Goal: Information Seeking & Learning: Learn about a topic

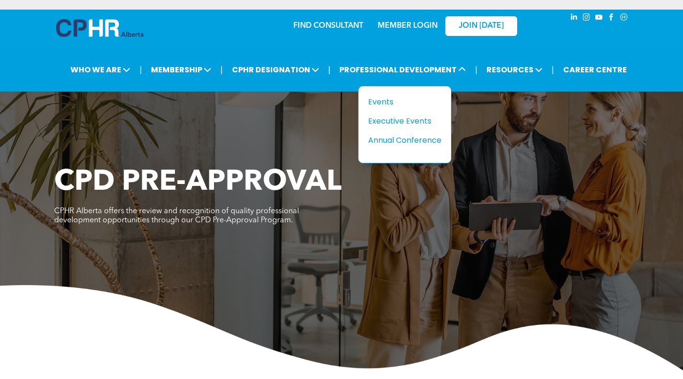
click at [377, 100] on div "Events" at bounding box center [401, 102] width 66 height 12
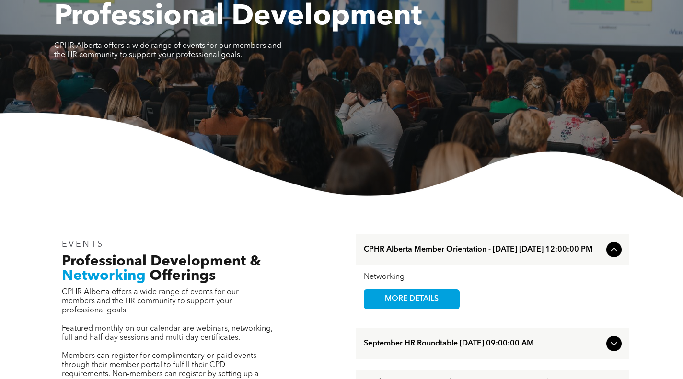
scroll to position [192, 0]
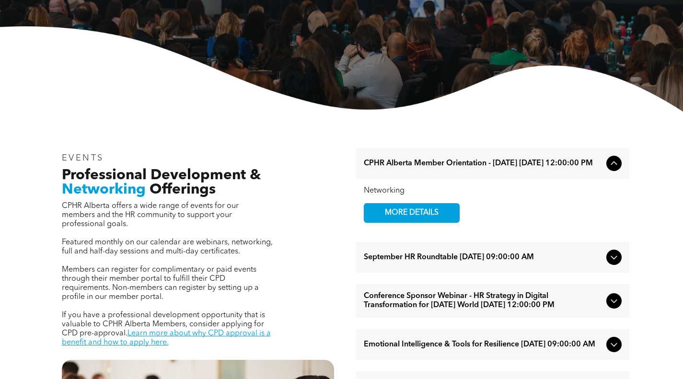
click at [165, 330] on link "Learn more about why CPD approval is a benefit and how to apply here." at bounding box center [166, 338] width 209 height 17
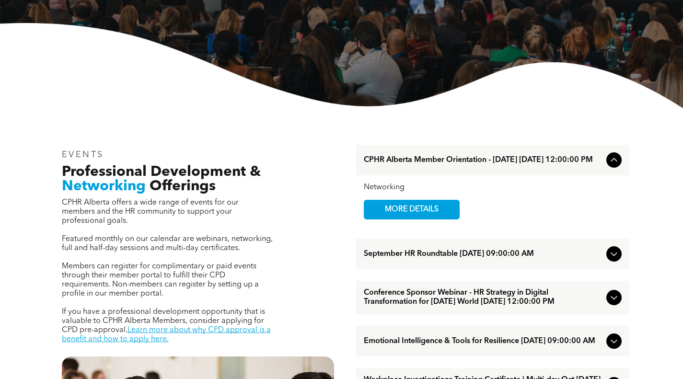
scroll to position [335, 0]
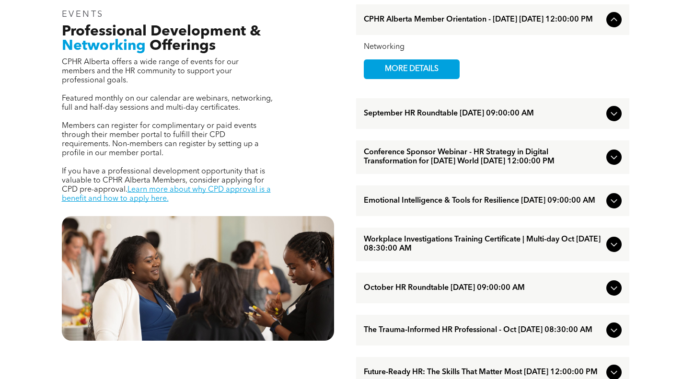
click at [205, 186] on link "Learn more about why CPD approval is a benefit and how to apply here." at bounding box center [166, 194] width 209 height 17
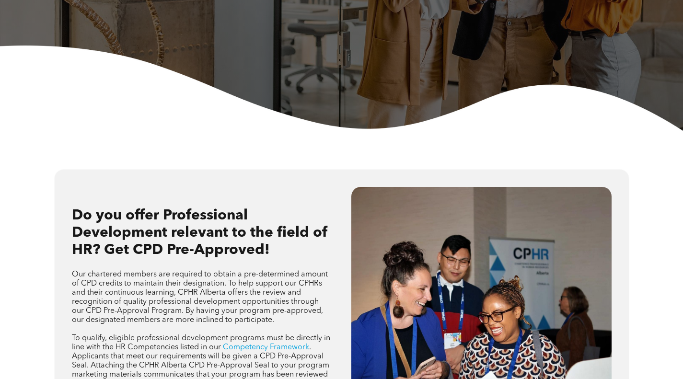
scroll to position [479, 0]
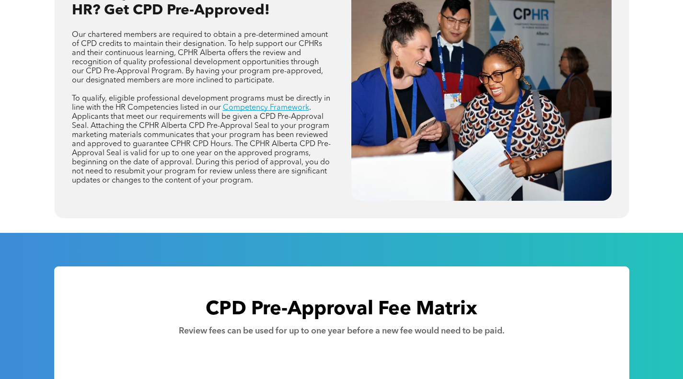
click at [240, 108] on link "Competency Framework" at bounding box center [266, 108] width 86 height 8
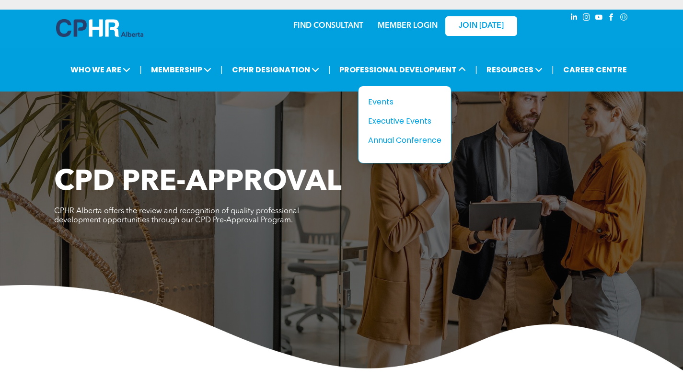
click at [379, 104] on div "Events" at bounding box center [401, 102] width 66 height 12
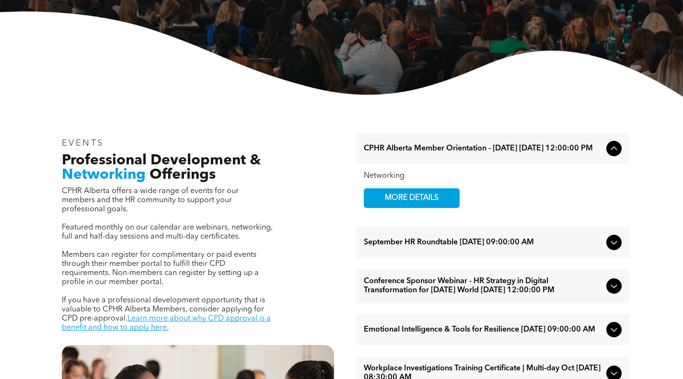
scroll to position [240, 0]
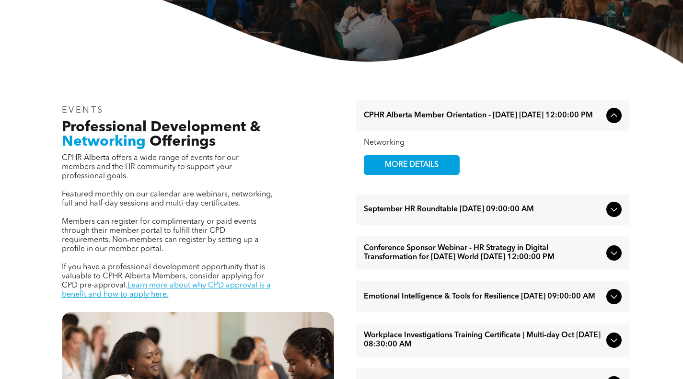
click at [195, 282] on link "Learn more about why CPD approval is a benefit and how to apply here." at bounding box center [166, 290] width 209 height 17
